Goal: Find specific page/section: Find specific page/section

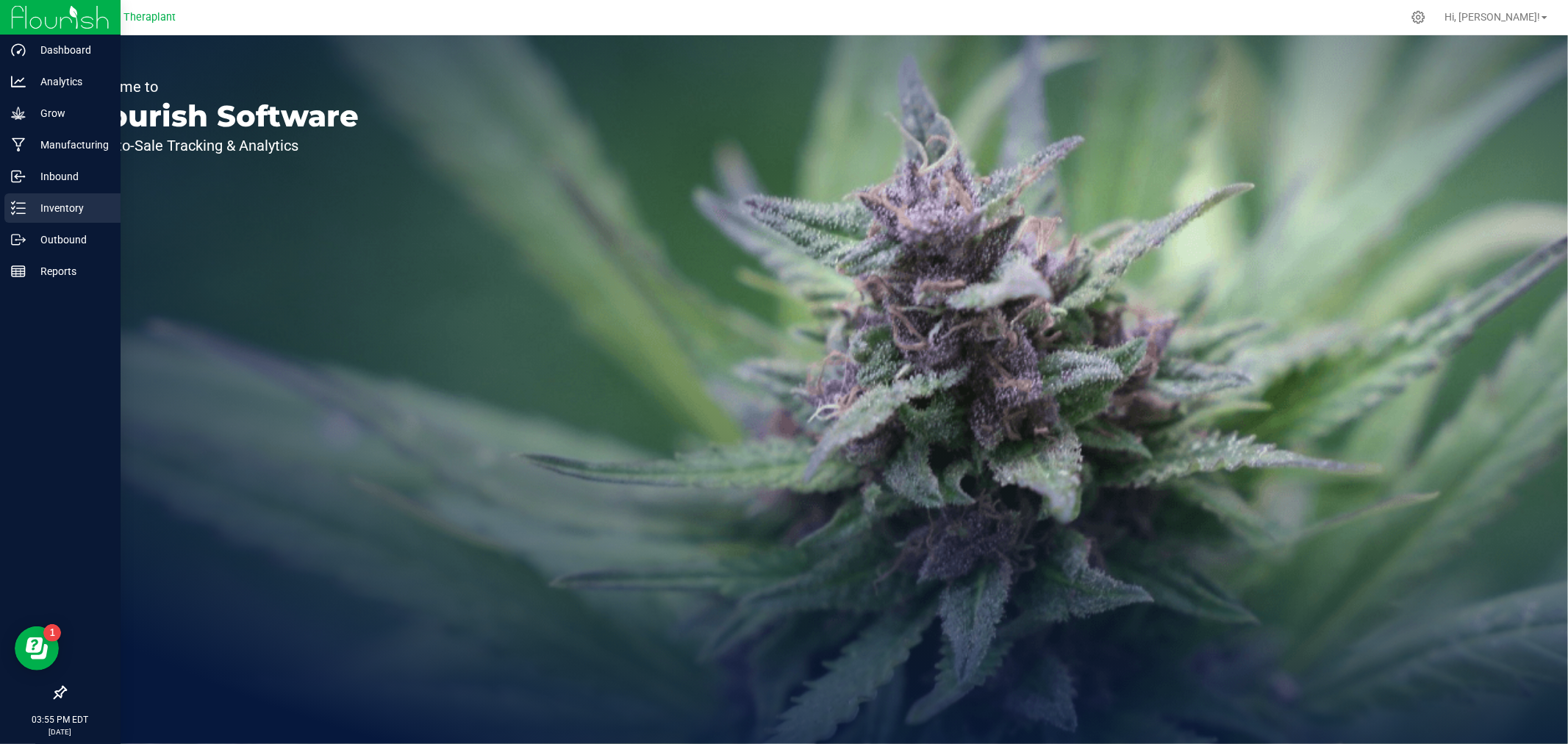
click at [40, 204] on p "Inventory" at bounding box center [70, 208] width 88 height 17
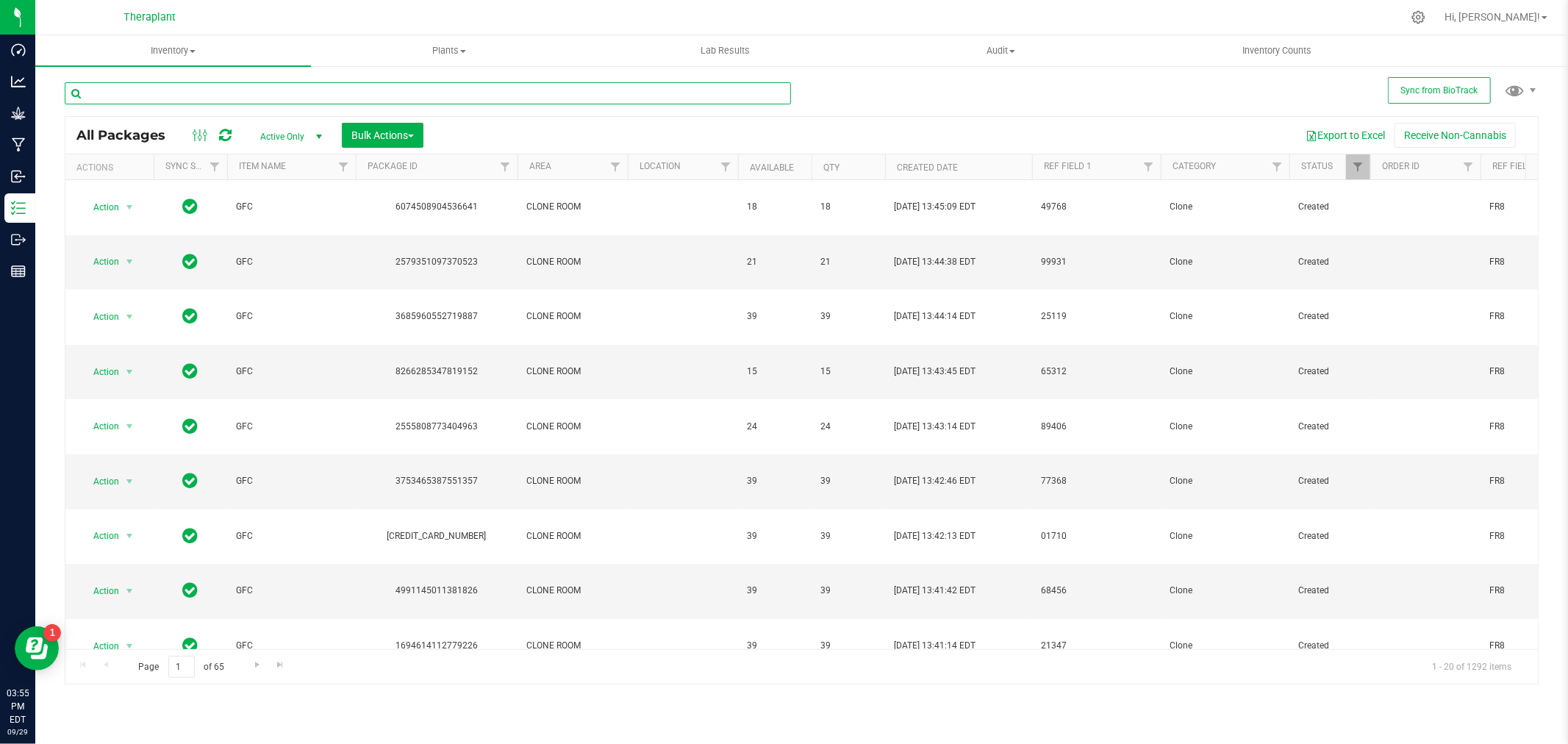
click at [510, 88] on input "text" at bounding box center [427, 93] width 726 height 22
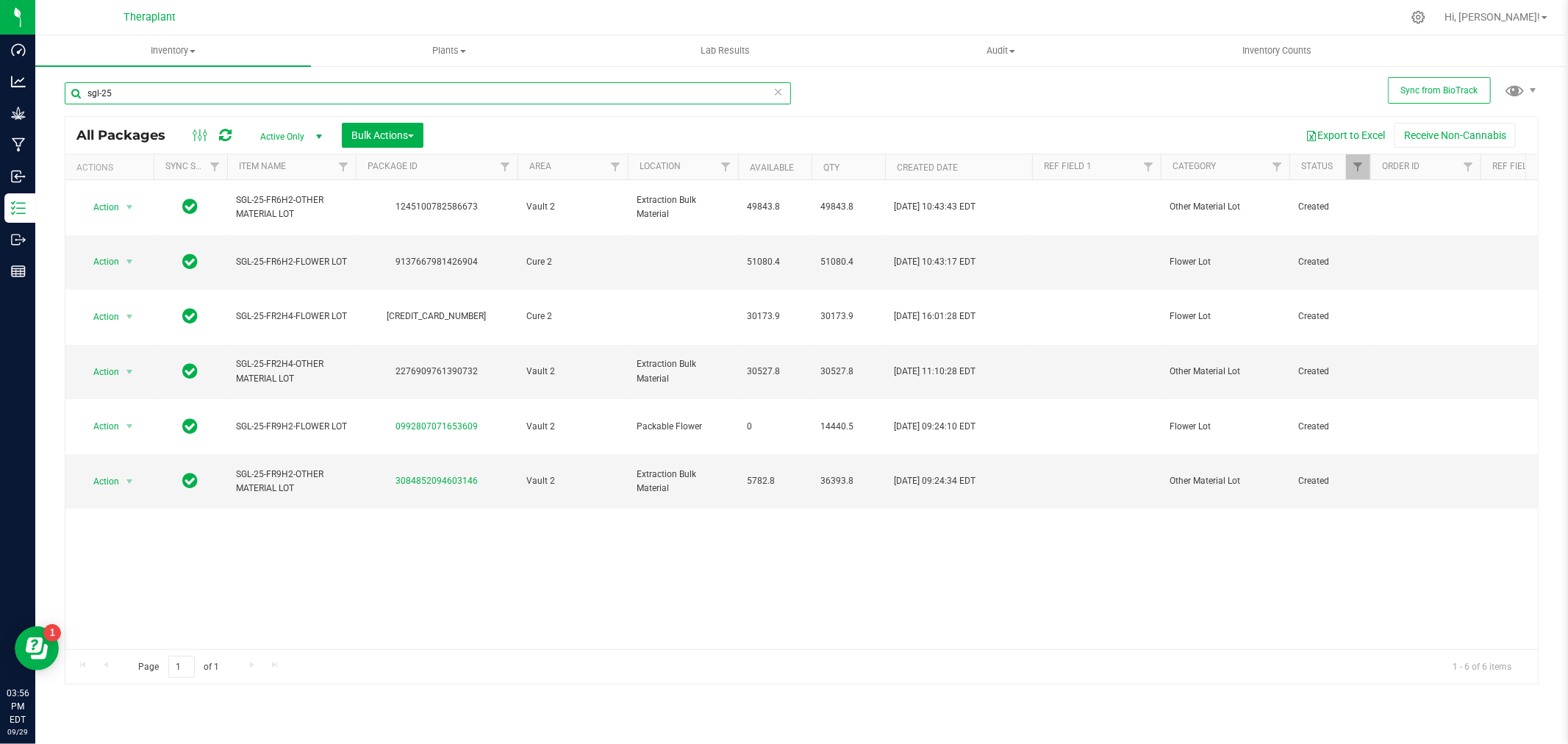
type input "sgl-25"
